Goal: Transaction & Acquisition: Book appointment/travel/reservation

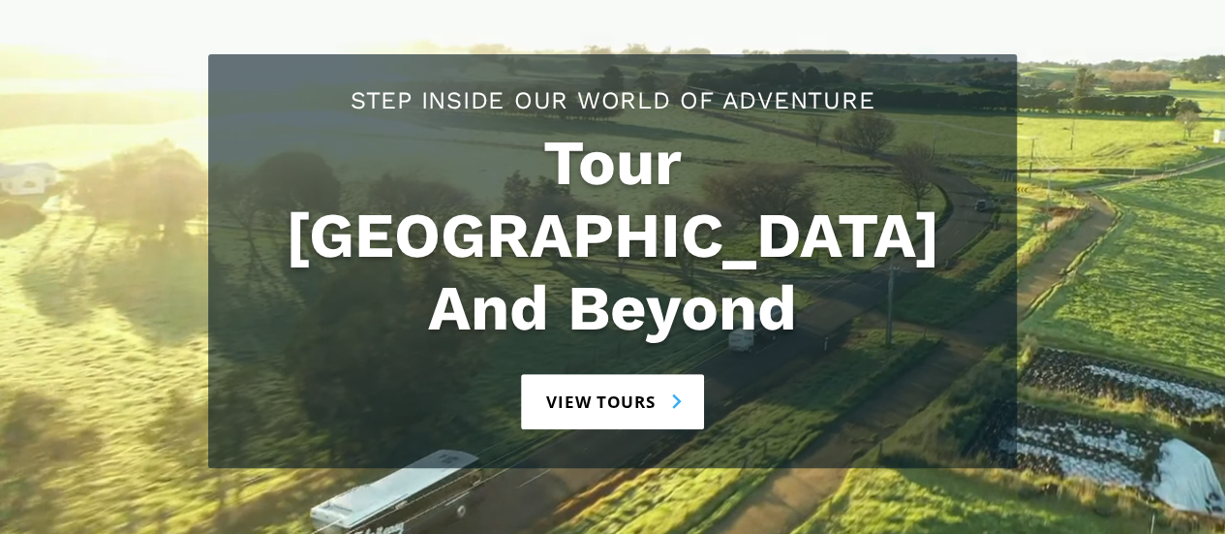
scroll to position [291, 0]
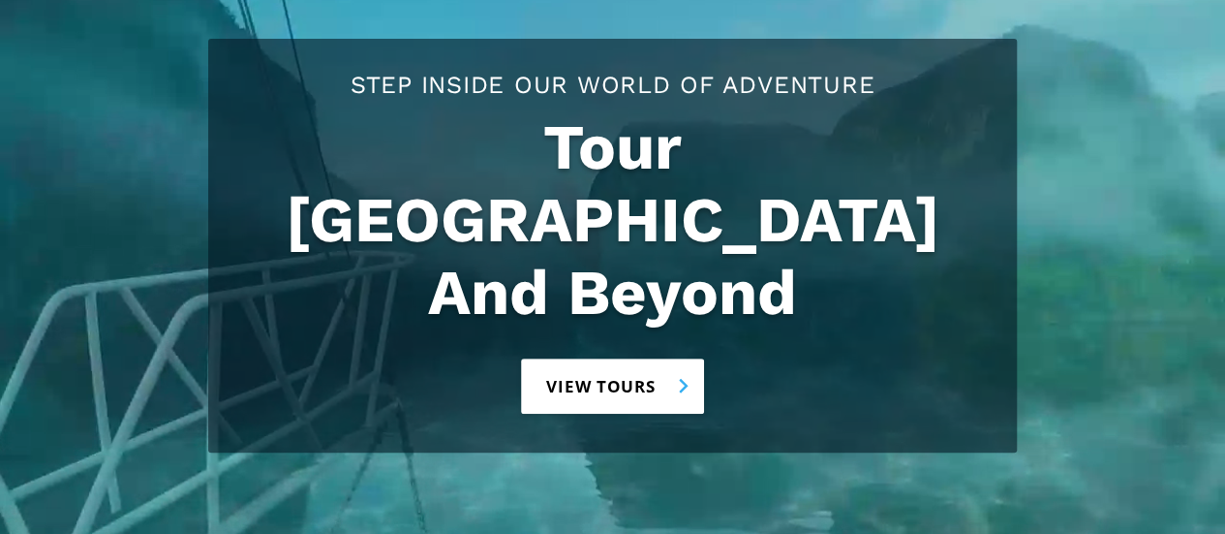
click at [631, 358] on link "View tours" at bounding box center [612, 385] width 183 height 55
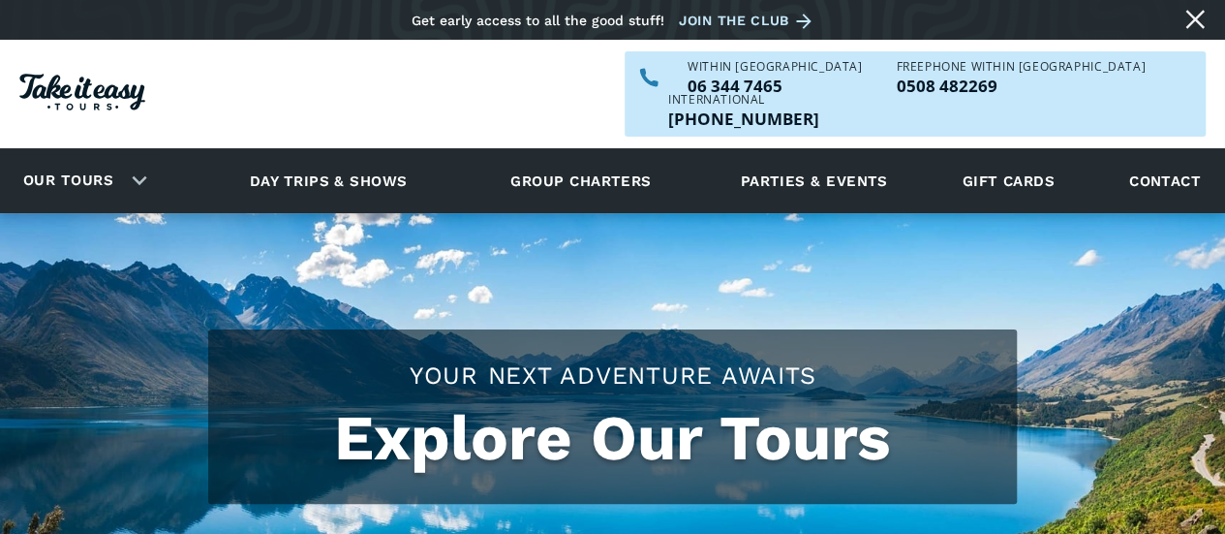
click at [143, 154] on div "Our tours" at bounding box center [81, 180] width 162 height 53
click at [135, 154] on div "Our tours" at bounding box center [81, 180] width 162 height 53
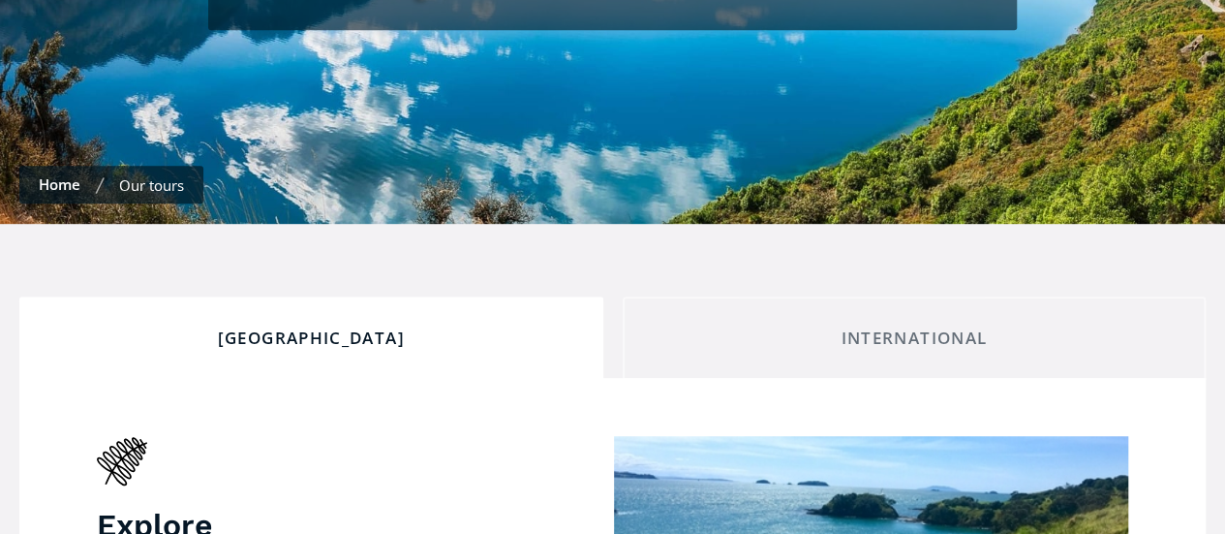
scroll to position [484, 0]
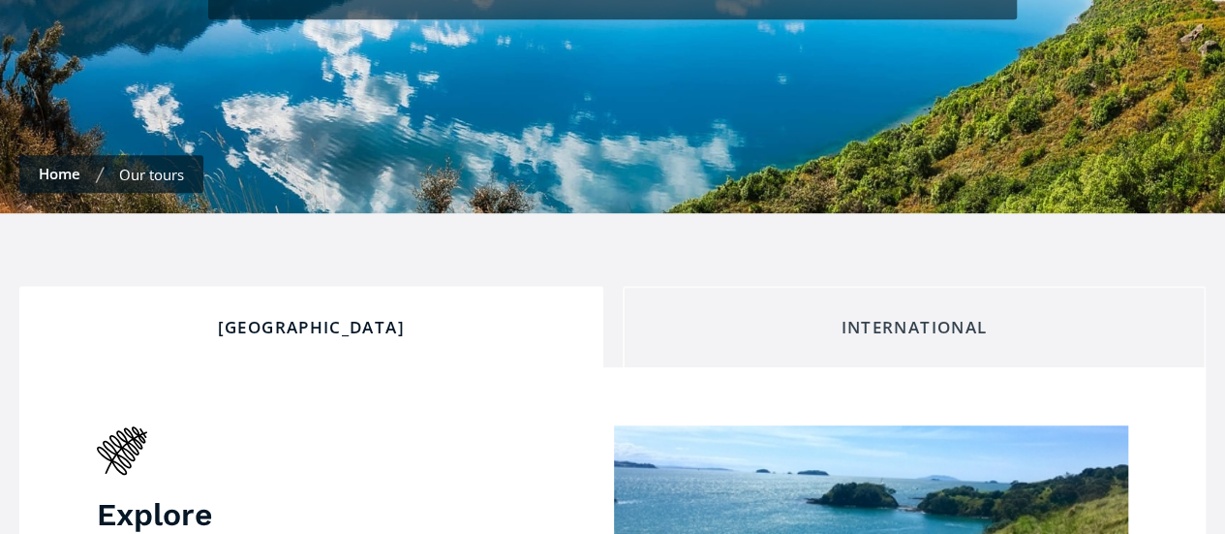
click at [877, 317] on div "International" at bounding box center [914, 327] width 551 height 21
click at [867, 317] on div "International" at bounding box center [914, 327] width 551 height 21
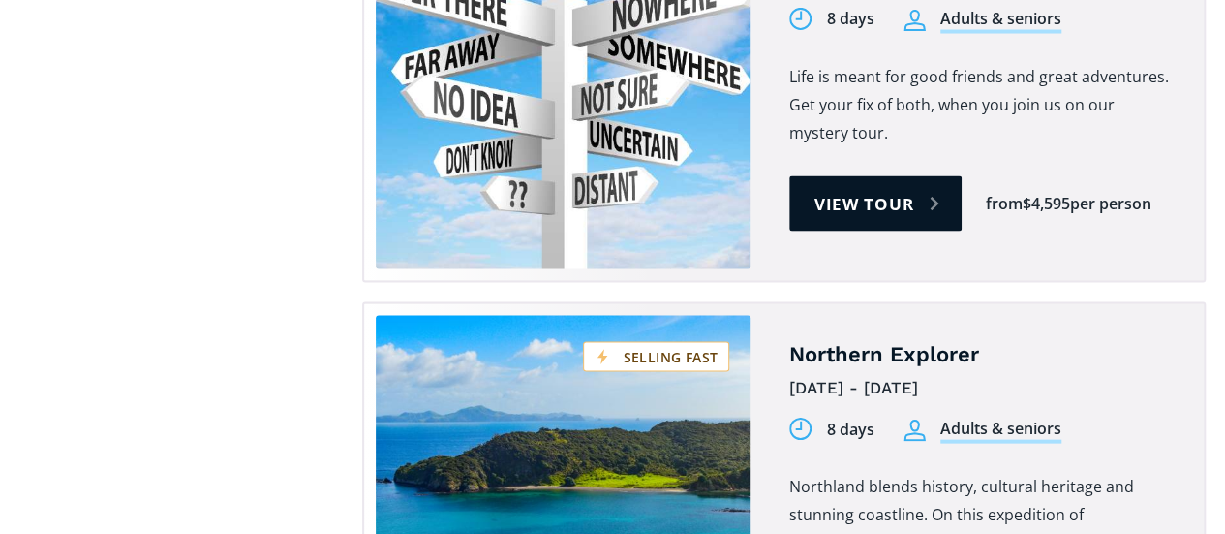
scroll to position [5520, 0]
